Goal: Find specific page/section: Find specific page/section

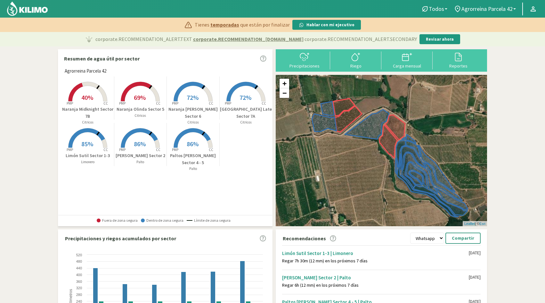
click at [89, 137] on rect at bounding box center [87, 148] width 51 height 51
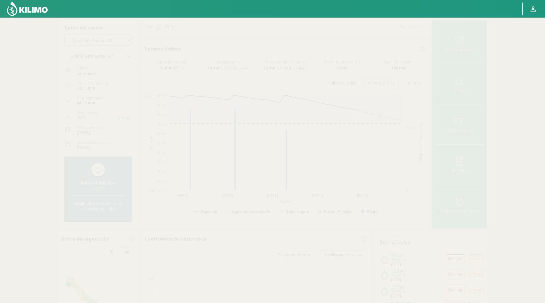
click at [130, 41] on select "Agrorreina Parcela 27 Agrorreina Parcela 42 [GEOGRAPHIC_DATA] 44 [GEOGRAPHIC_DA…" at bounding box center [97, 40] width 67 height 11
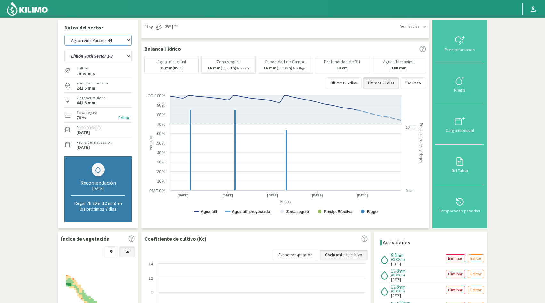
click at [64, 35] on select "Agrorreina Parcela 27 Agrorreina Parcela 42 [GEOGRAPHIC_DATA] 44 [GEOGRAPHIC_DA…" at bounding box center [97, 40] width 67 height 11
click at [129, 56] on select "[PERSON_NAME] Sutil Sector 1-3 [GEOGRAPHIC_DATA][PERSON_NAME] [GEOGRAPHIC_DATA]…" at bounding box center [97, 56] width 67 height 13
select select "12: Object"
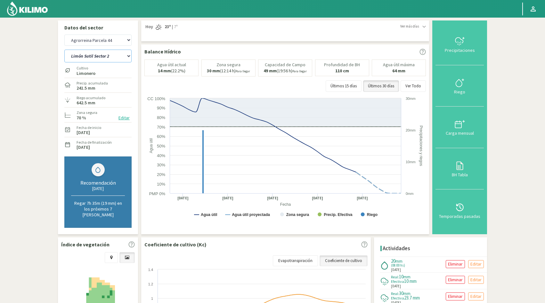
click at [129, 55] on select "[PERSON_NAME] Sutil Sector 2 Naranja [PERSON_NAME]" at bounding box center [97, 56] width 67 height 13
click at [129, 56] on select "[PERSON_NAME] Sutil Sector 2 Naranja [PERSON_NAME]" at bounding box center [97, 56] width 67 height 13
select select "8: Object"
click at [64, 50] on select "[PERSON_NAME] Sutil Sector 2 Naranja [PERSON_NAME]" at bounding box center [97, 56] width 67 height 13
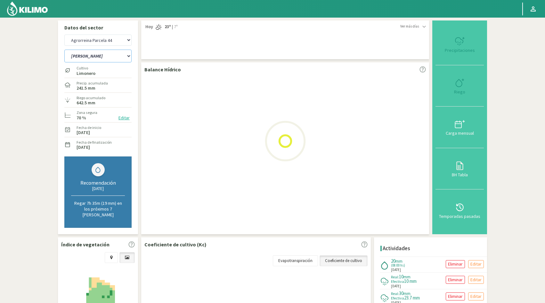
select select "22: Object"
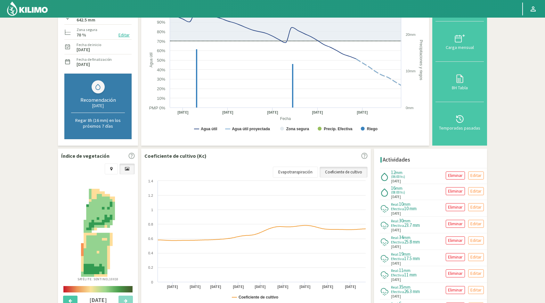
scroll to position [93, 0]
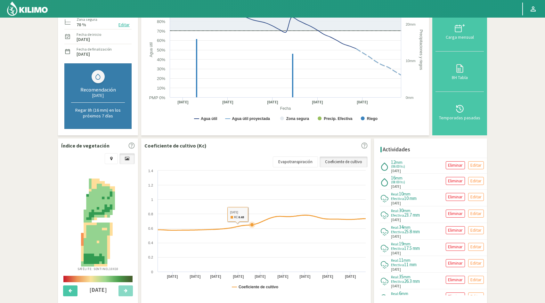
select select "10: Object"
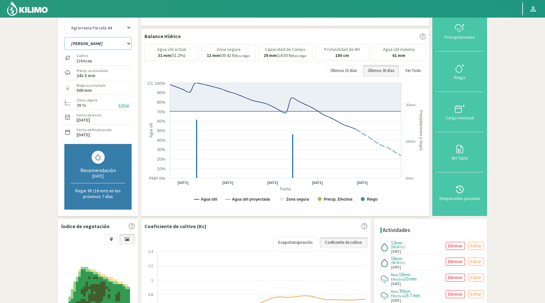
scroll to position [0, 0]
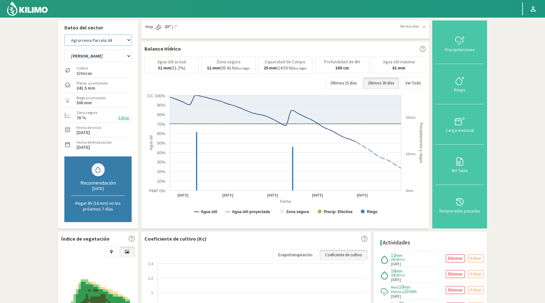
click at [129, 40] on select "Agrorreina Parcela 27 Agrorreina Parcela 42 [GEOGRAPHIC_DATA] 44 [GEOGRAPHIC_DA…" at bounding box center [97, 40] width 67 height 11
click at [64, 35] on select "Agrorreina Parcela 27 Agrorreina Parcela 42 [GEOGRAPHIC_DATA] 44 [GEOGRAPHIC_DA…" at bounding box center [97, 40] width 67 height 11
select select "31: Object"
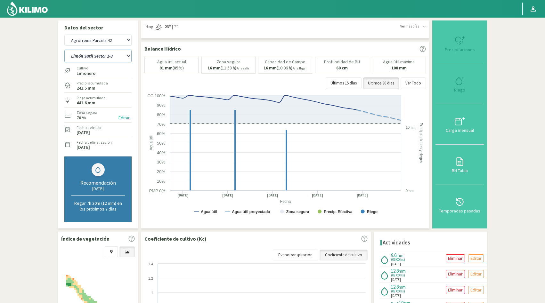
click at [130, 57] on select "[PERSON_NAME] Sutil Sector 1-3 [GEOGRAPHIC_DATA][PERSON_NAME] [GEOGRAPHIC_DATA]…" at bounding box center [97, 56] width 67 height 13
select select "15: Object"
click at [64, 50] on select "[PERSON_NAME] Sutil Sector 1-3 [GEOGRAPHIC_DATA][PERSON_NAME] [GEOGRAPHIC_DATA]…" at bounding box center [97, 56] width 67 height 13
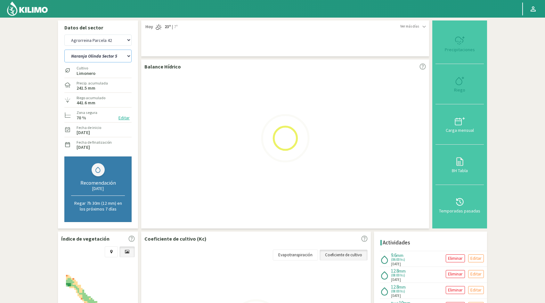
select select "41: Object"
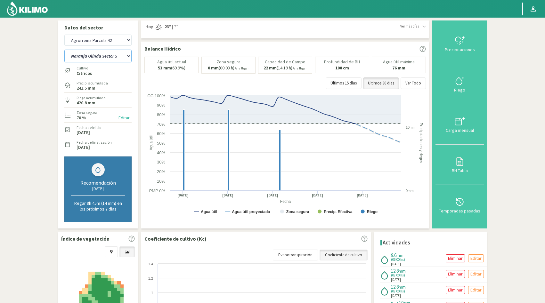
click at [128, 58] on select "[PERSON_NAME] Sutil Sector 1-3 [GEOGRAPHIC_DATA][PERSON_NAME] [GEOGRAPHIC_DATA]…" at bounding box center [97, 56] width 67 height 13
select select "18: Object"
click at [64, 50] on select "[PERSON_NAME] Sutil Sector 1-3 [GEOGRAPHIC_DATA][PERSON_NAME] [GEOGRAPHIC_DATA]…" at bounding box center [97, 56] width 67 height 13
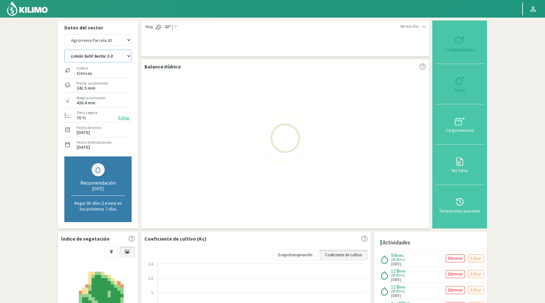
select select "51: Object"
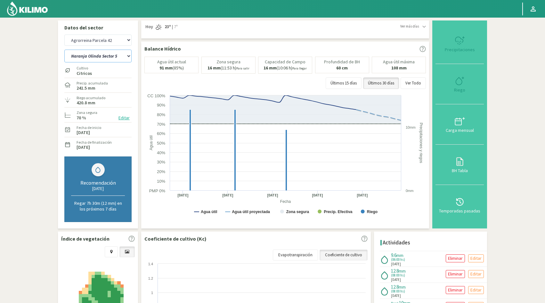
click at [123, 56] on select "[PERSON_NAME] Sutil Sector 1-3 [GEOGRAPHIC_DATA][PERSON_NAME] [GEOGRAPHIC_DATA]…" at bounding box center [97, 56] width 67 height 13
select select "25: Object"
click at [64, 50] on select "[PERSON_NAME] Sutil Sector 1-3 [GEOGRAPHIC_DATA][PERSON_NAME] [GEOGRAPHIC_DATA]…" at bounding box center [97, 56] width 67 height 13
click at [128, 39] on select "Agrorreina Parcela 27 Agrorreina Parcela 42 [GEOGRAPHIC_DATA] 44 [GEOGRAPHIC_DA…" at bounding box center [97, 40] width 67 height 11
click at [64, 35] on select "Agrorreina Parcela 27 Agrorreina Parcela 42 [GEOGRAPHIC_DATA] 44 [GEOGRAPHIC_DA…" at bounding box center [97, 40] width 67 height 11
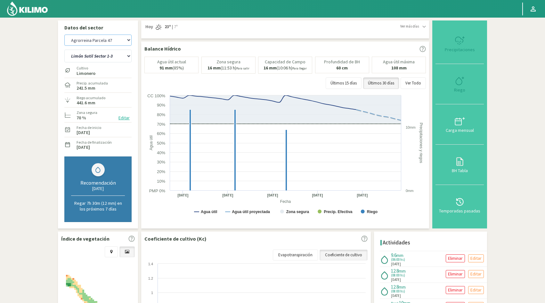
select select "64: Object"
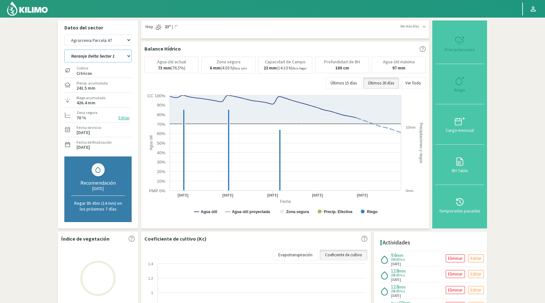
click at [128, 56] on select "Naranja Delta Sector 1 Naranja [GEOGRAPHIC_DATA] Sector 3 Naranja Midknight Sec…" at bounding box center [97, 56] width 67 height 13
select select "34: Object"
click at [64, 50] on select "Naranja Delta Sector 1 Naranja [GEOGRAPHIC_DATA] Sector 3 Naranja Midknight Sec…" at bounding box center [97, 56] width 67 height 13
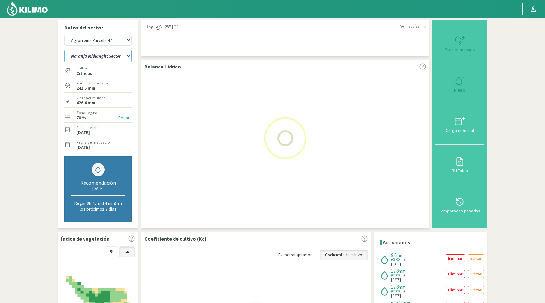
select select "74: Object"
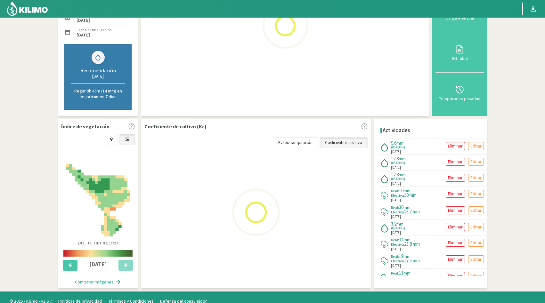
scroll to position [120, 0]
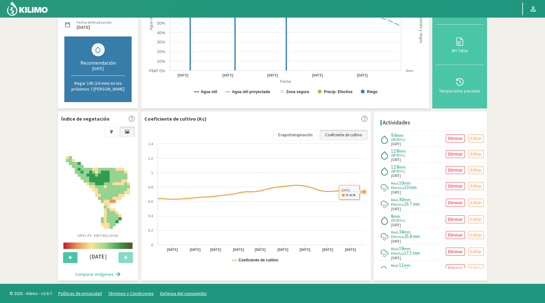
select select "37: Object"
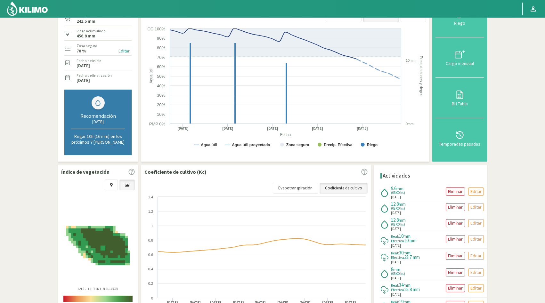
scroll to position [0, 0]
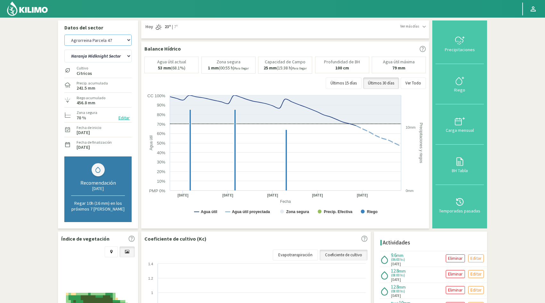
click at [129, 41] on select "Agrorreina Parcela 27 Agrorreina Parcela 42 [GEOGRAPHIC_DATA] 44 [GEOGRAPHIC_DA…" at bounding box center [97, 40] width 67 height 11
click at [64, 35] on select "Agrorreina Parcela 27 Agrorreina Parcela 42 [GEOGRAPHIC_DATA] 44 [GEOGRAPHIC_DA…" at bounding box center [97, 40] width 67 height 11
click at [127, 57] on select "Naranja Delta Sector 1 Naranja [GEOGRAPHIC_DATA] Sector 3 Naranja Midknight Sec…" at bounding box center [97, 56] width 67 height 13
select select "85: Object"
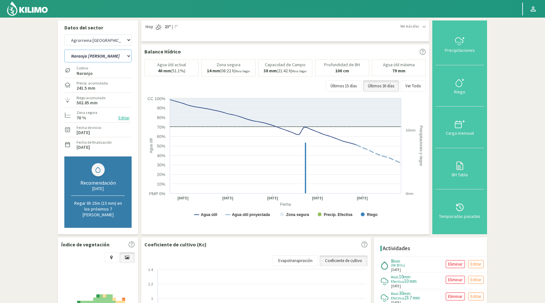
click at [125, 57] on select "Naranja [PERSON_NAME] Sector 1 Naranja [GEOGRAPHIC_DATA] Sector 2 [GEOGRAPHIC_D…" at bounding box center [97, 56] width 67 height 13
select select "39: Object"
click at [64, 50] on select "Naranja [PERSON_NAME] Sector 1 Naranja [GEOGRAPHIC_DATA] Sector 2 [GEOGRAPHIC_D…" at bounding box center [97, 56] width 67 height 13
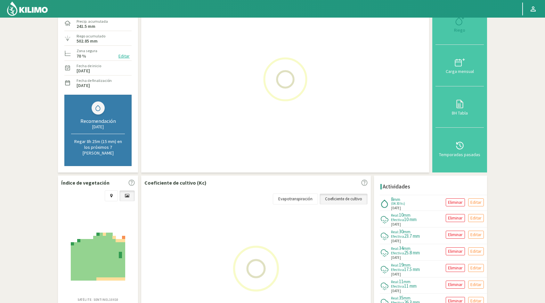
scroll to position [120, 0]
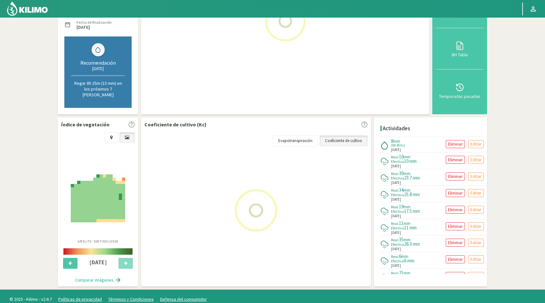
select select "95: Object"
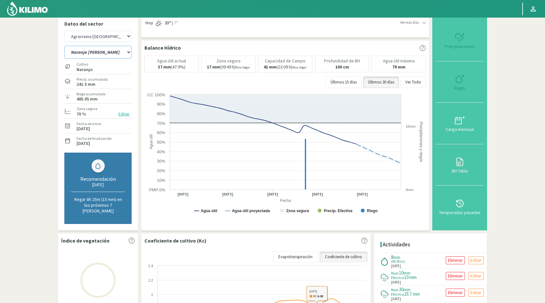
scroll to position [0, 0]
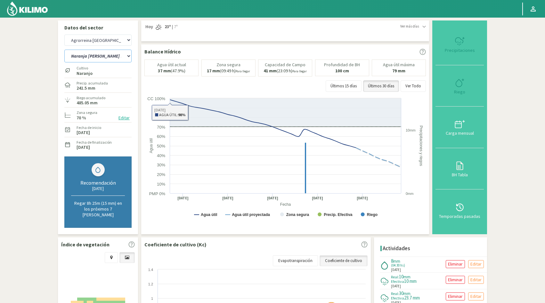
click at [126, 56] on select "Naranja [PERSON_NAME] Sector 1 Naranja [GEOGRAPHIC_DATA] Sector 2 [GEOGRAPHIC_D…" at bounding box center [97, 56] width 67 height 13
select select "44: Object"
click at [64, 50] on select "Naranja [PERSON_NAME] Sector 1 Naranja [GEOGRAPHIC_DATA] Sector 2 [GEOGRAPHIC_D…" at bounding box center [97, 56] width 67 height 13
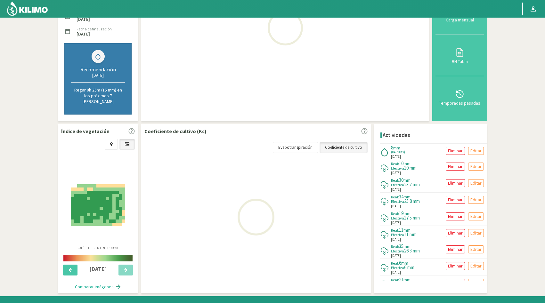
select select "105: Object"
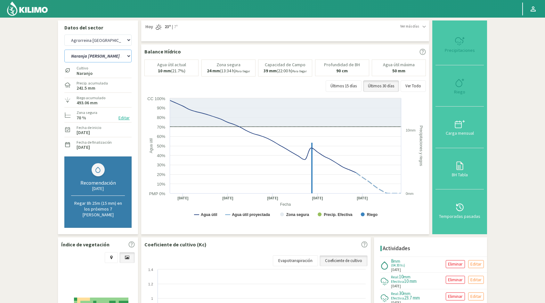
click at [115, 60] on select "Naranja [PERSON_NAME] Sector 1 Naranja [GEOGRAPHIC_DATA] Sector 2 [GEOGRAPHIC_D…" at bounding box center [97, 56] width 67 height 13
select select "49: Object"
click at [64, 50] on select "Naranja [PERSON_NAME] Sector 1 Naranja [GEOGRAPHIC_DATA] Sector 2 [GEOGRAPHIC_D…" at bounding box center [97, 56] width 67 height 13
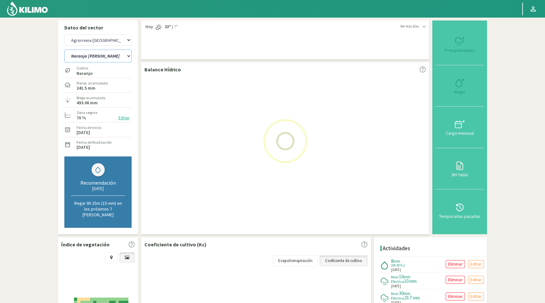
select select "115: Object"
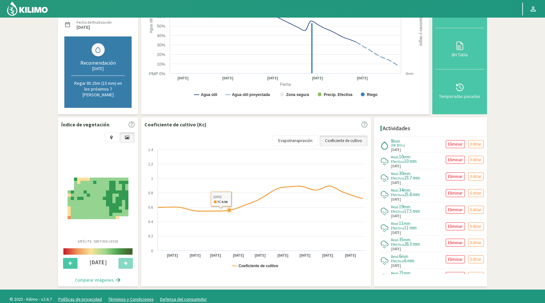
select select "53: Object"
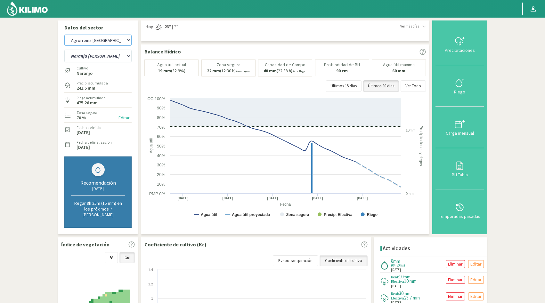
click at [127, 40] on select "Agrorreina Parcela 27 Agrorreina Parcela 42 [GEOGRAPHIC_DATA] 44 [GEOGRAPHIC_DA…" at bounding box center [97, 40] width 67 height 11
click at [64, 35] on select "Agrorreina Parcela 27 Agrorreina Parcela 42 [GEOGRAPHIC_DATA] 44 [GEOGRAPHIC_DA…" at bounding box center [97, 40] width 67 height 11
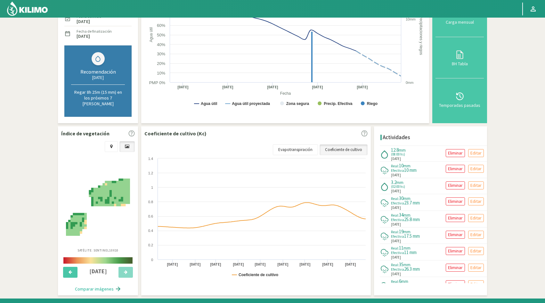
select select "120: Object"
select select "54: Object"
